Goal: Task Accomplishment & Management: Complete application form

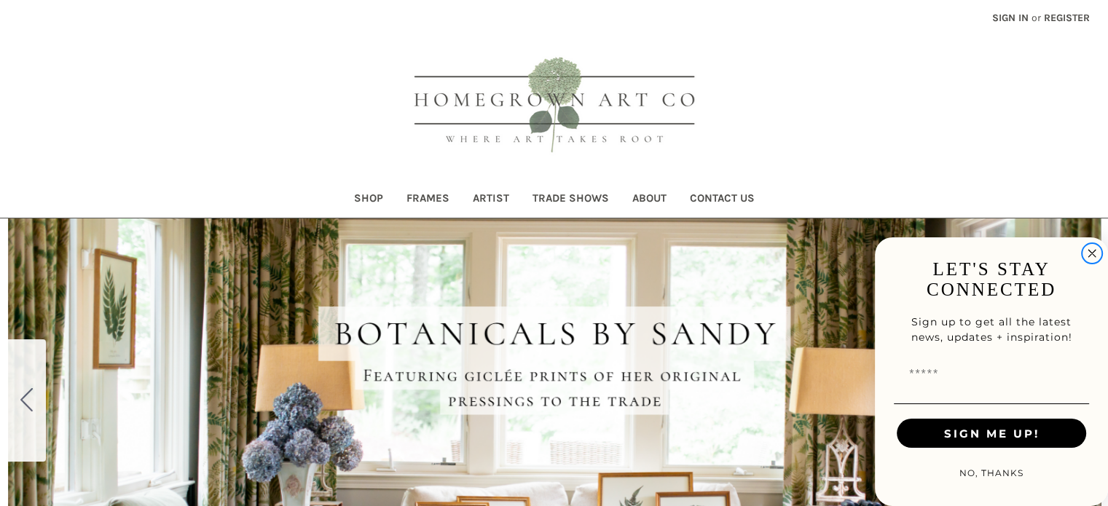
click at [1088, 252] on circle "Close dialog" at bounding box center [1092, 254] width 17 height 17
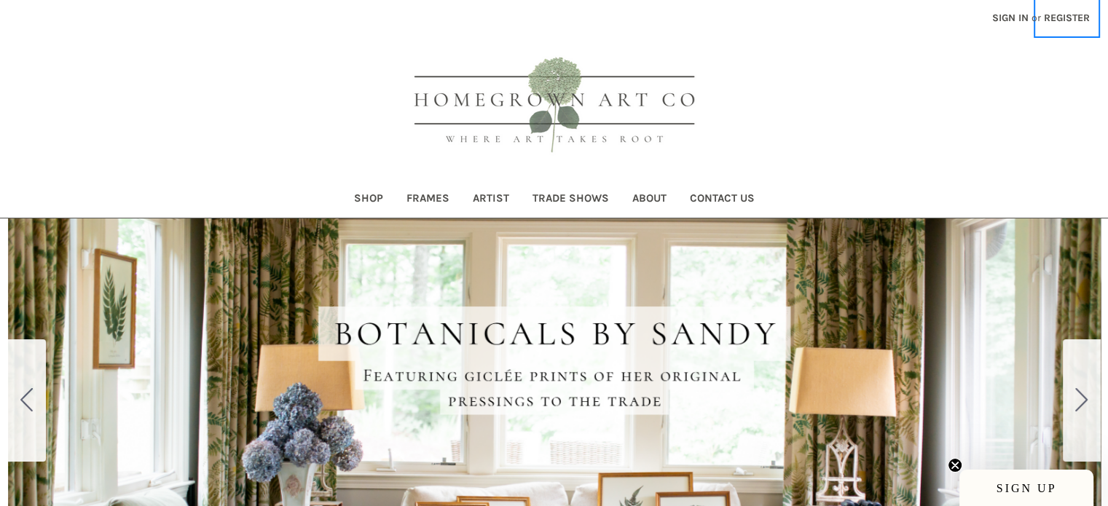
click at [1068, 16] on link "Register" at bounding box center [1067, 18] width 62 height 36
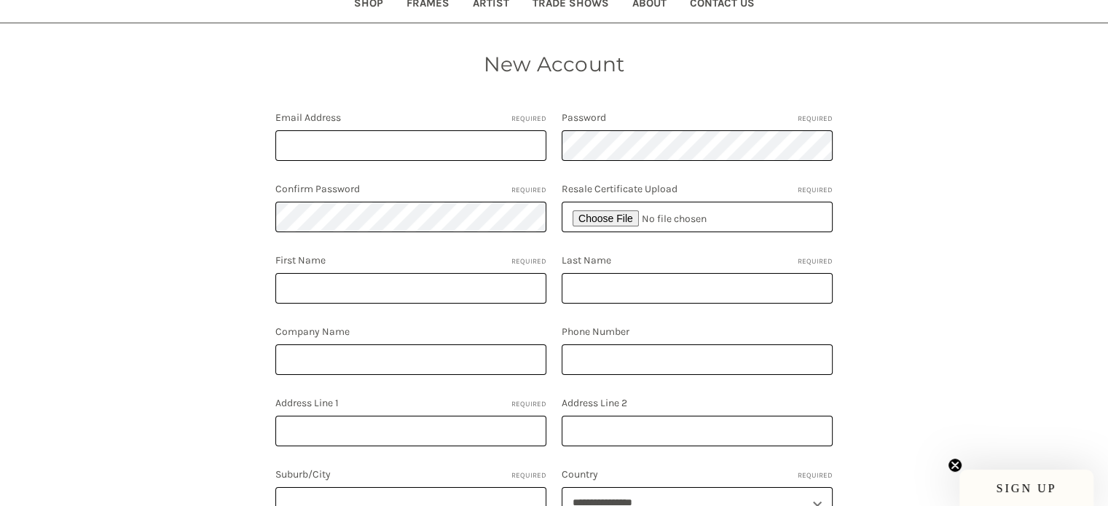
scroll to position [219, 0]
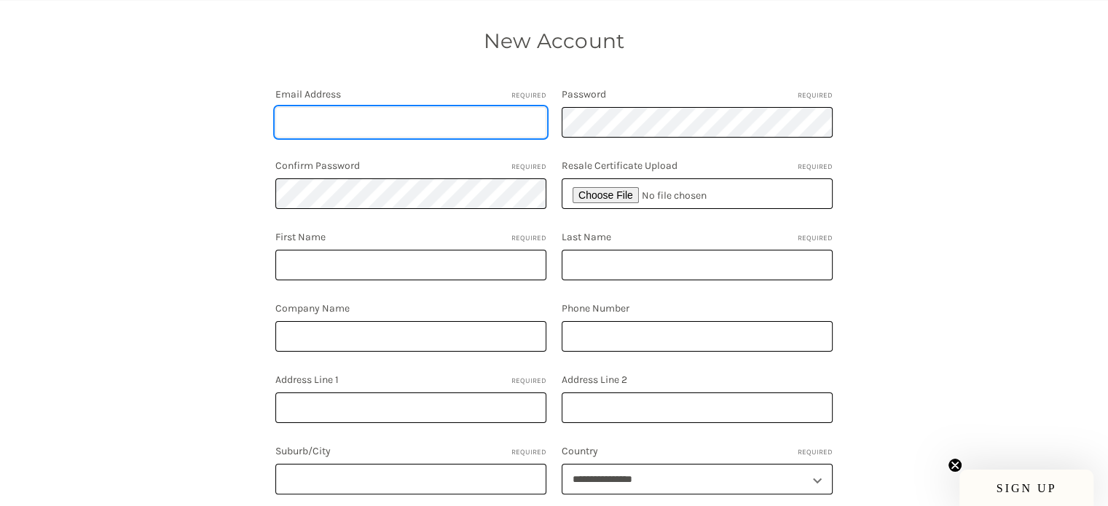
click at [384, 124] on input "Email Address Required" at bounding box center [410, 122] width 271 height 31
type input "rohan.shah@conduitcommerce.com"
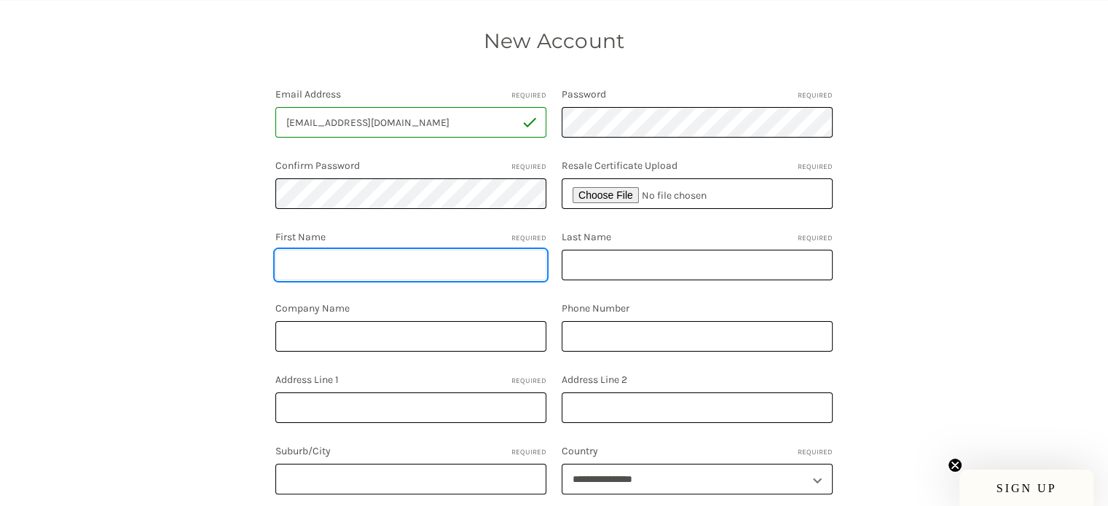
click at [435, 265] on input "First Name Required" at bounding box center [410, 265] width 271 height 31
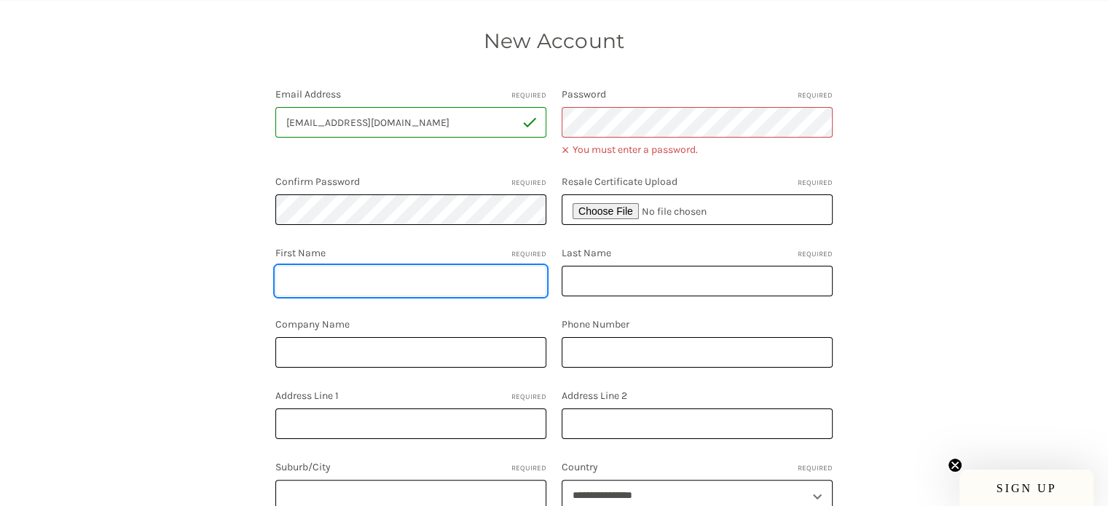
type input "Rohan"
type input "Shah"
type input "5166876142"
type input "3120 139th Ave SE"
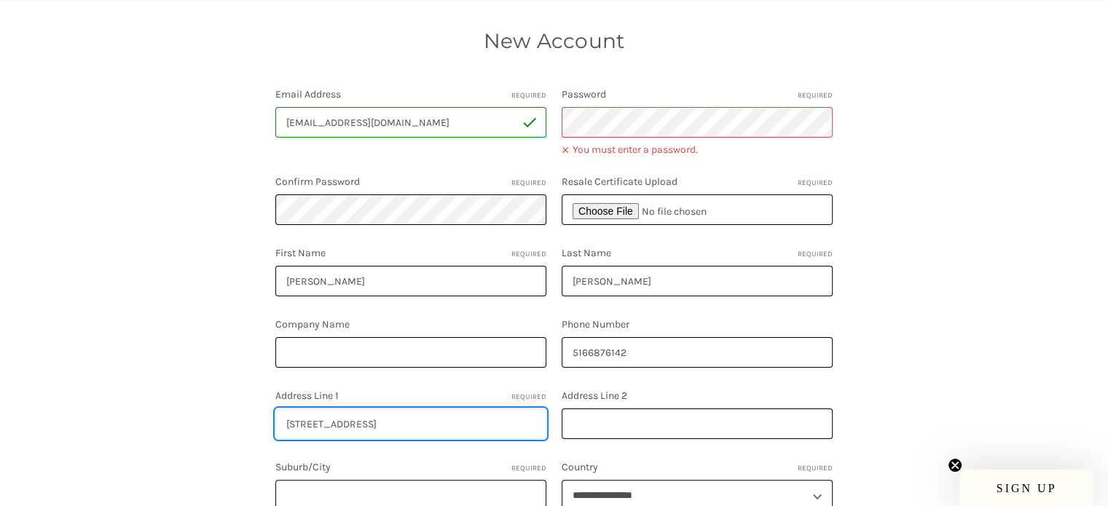
type input "Suite 500"
type input "Bellevue"
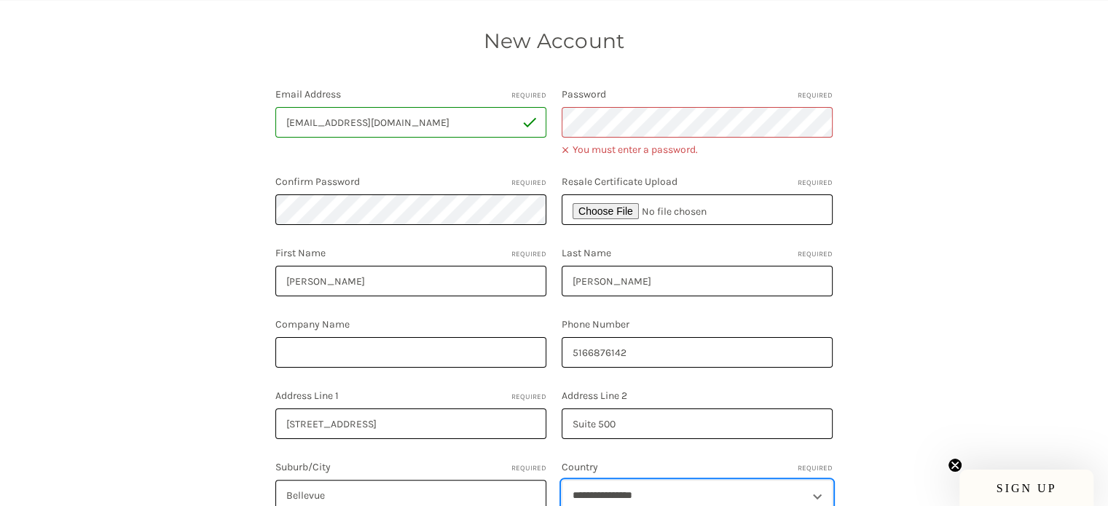
select select "**********"
type input "WA"
type input "98005"
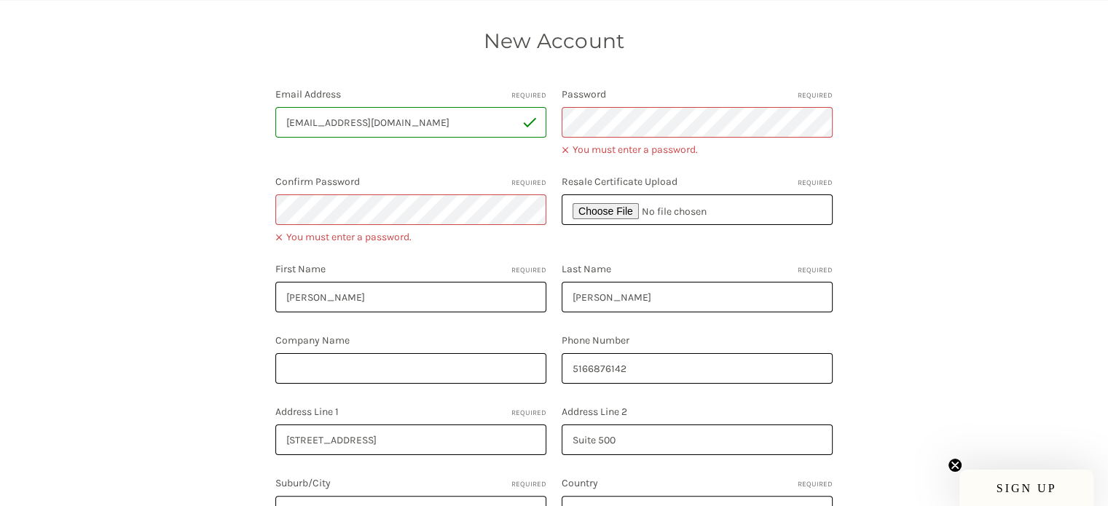
select select "**********"
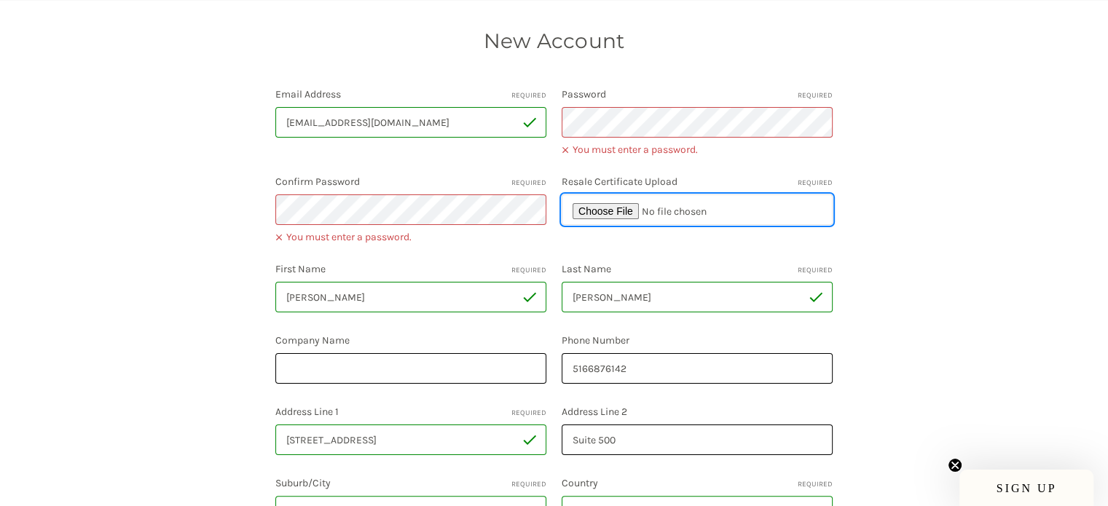
click at [595, 206] on input "file" at bounding box center [697, 210] width 271 height 31
type input "C:\fakepath\[CC WS] TX-01-339 (1).pdf"
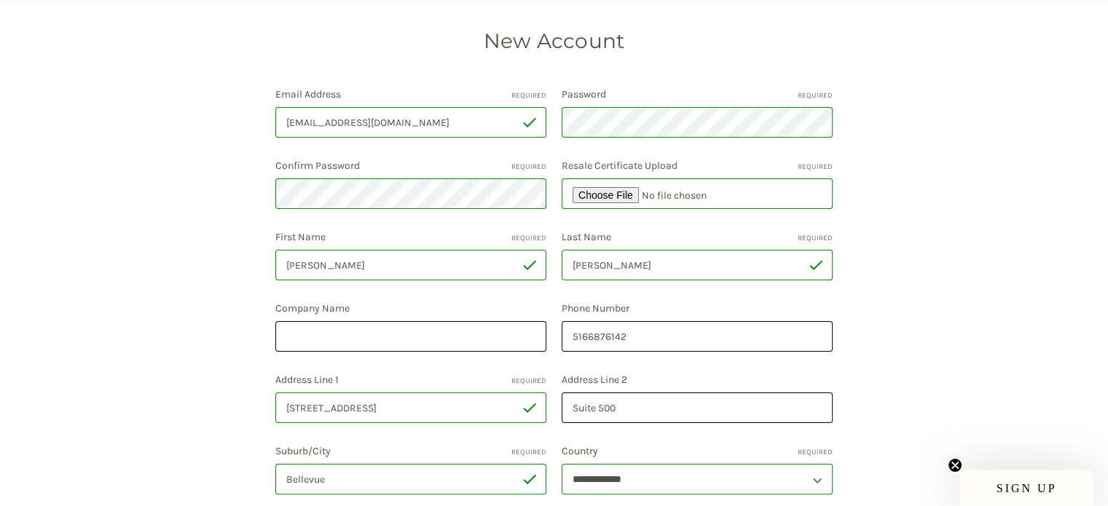
click at [978, 264] on div "New Account Email Address Required rohan.shah@conduitcommerce.com Password Requ…" at bounding box center [555, 372] width 936 height 693
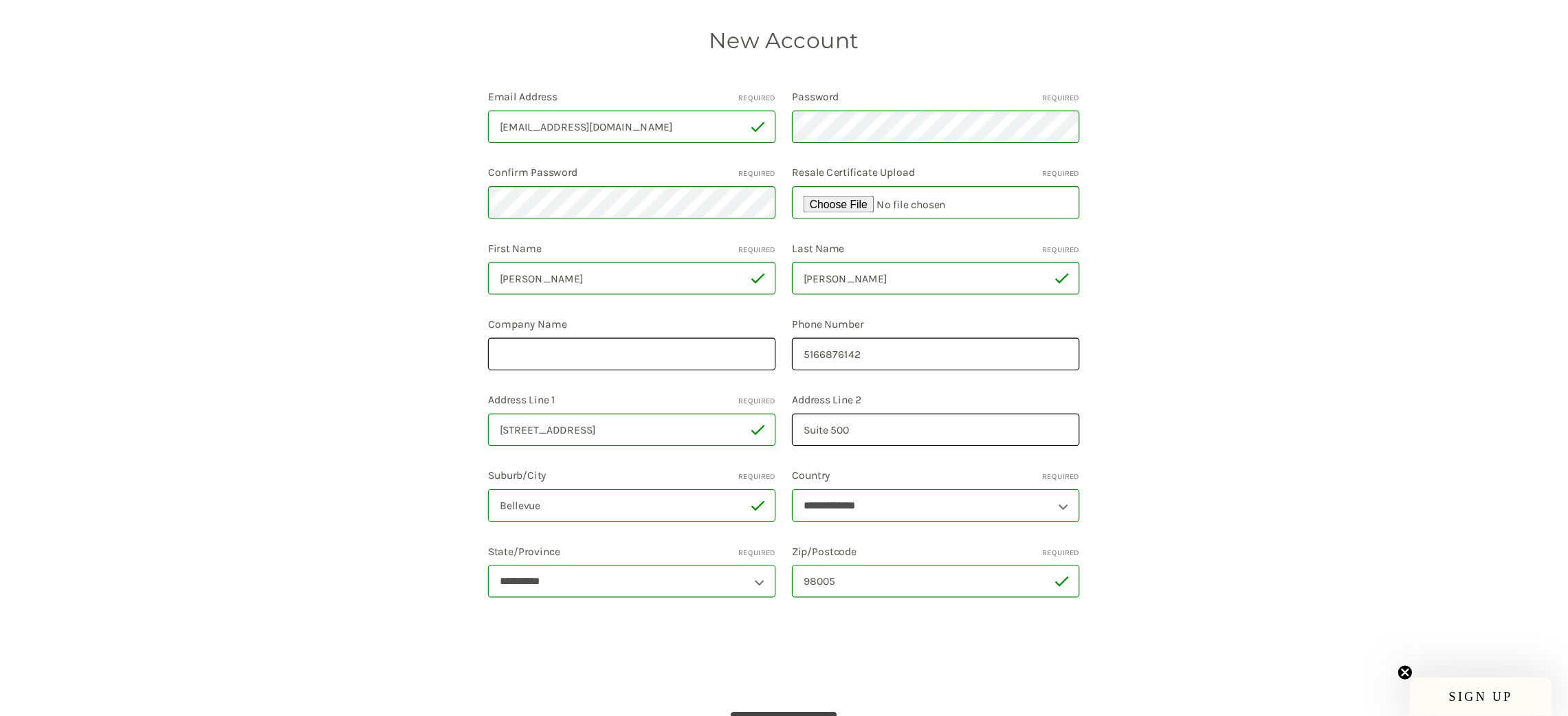
scroll to position [208, 0]
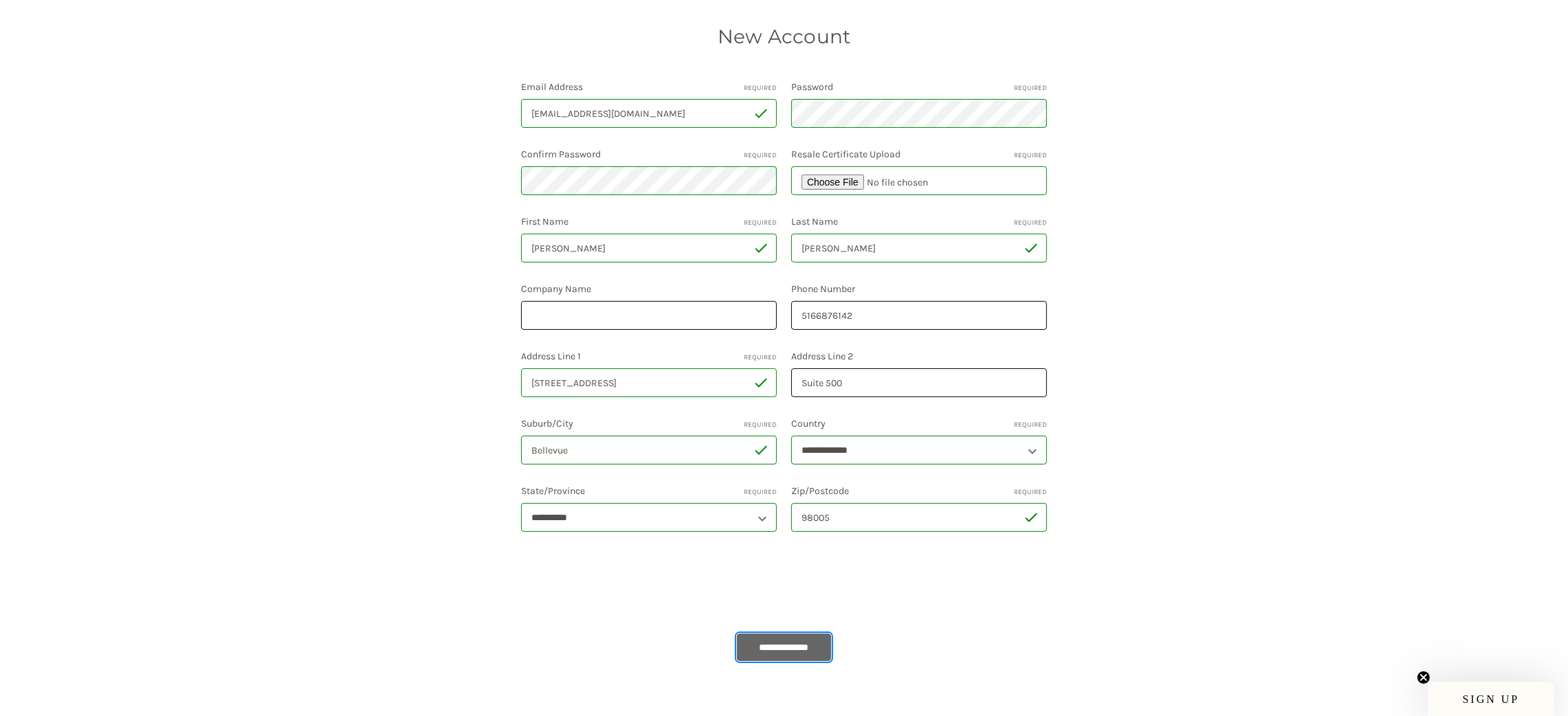
click at [816, 477] on input "**********" at bounding box center [784, 647] width 95 height 27
